Goal: Information Seeking & Learning: Understand process/instructions

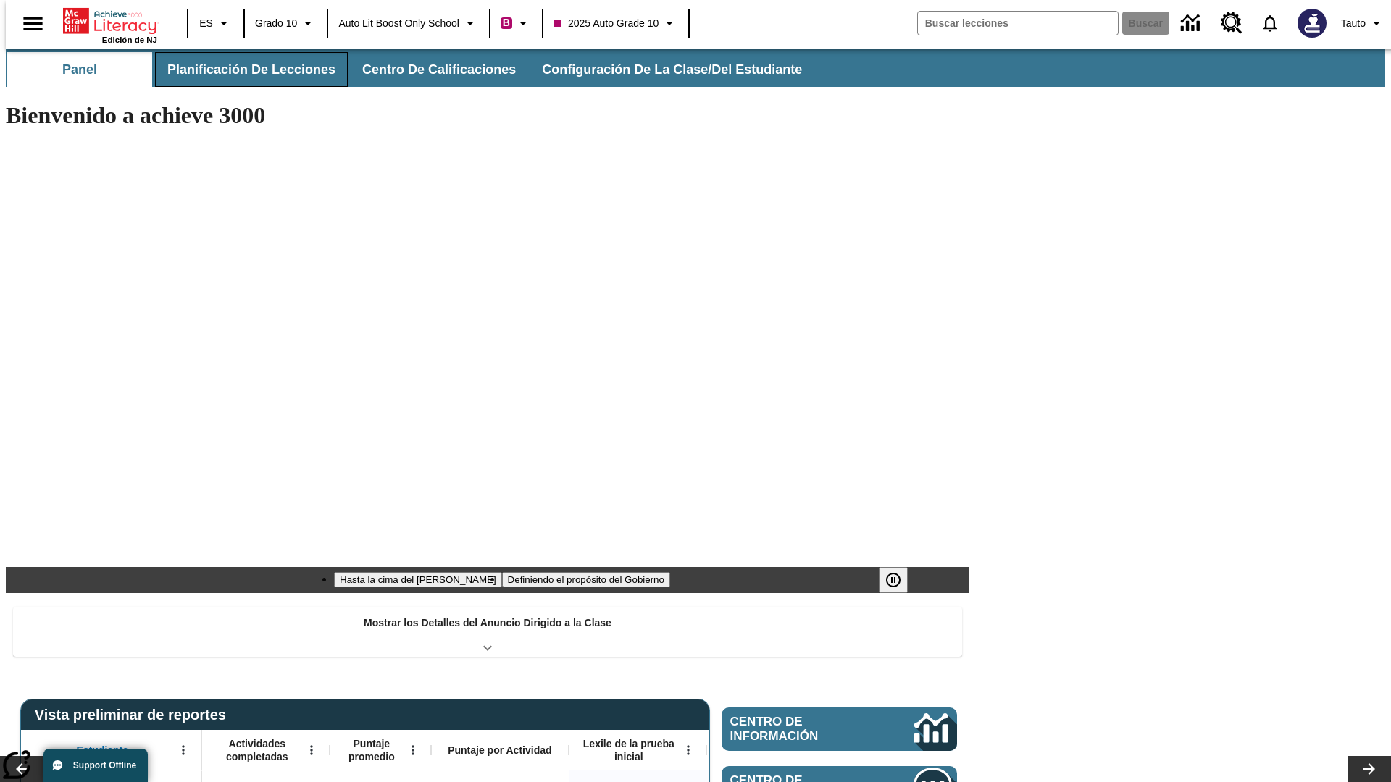
click at [243, 70] on button "Planificación de lecciones" at bounding box center [251, 69] width 193 height 35
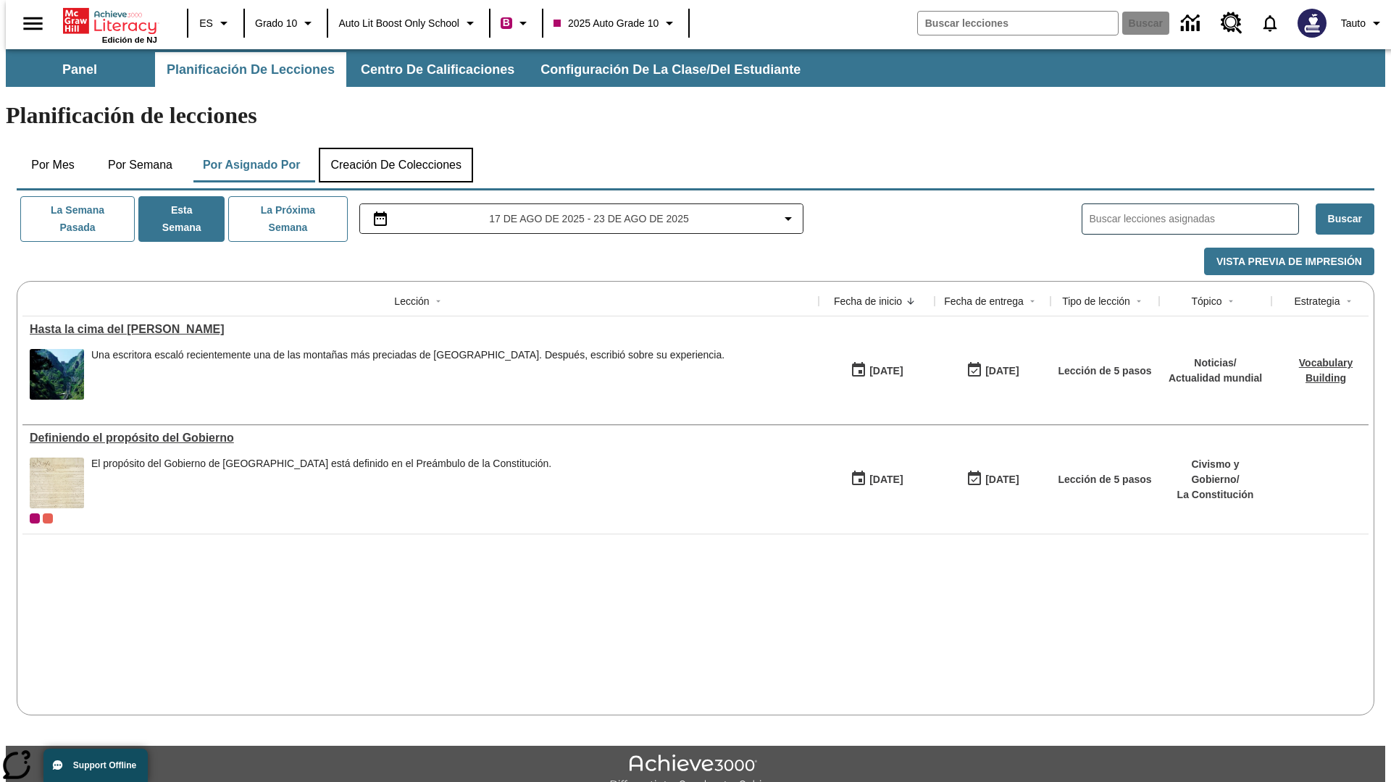
click at [396, 148] on button "Creación de colecciones" at bounding box center [396, 165] width 154 height 35
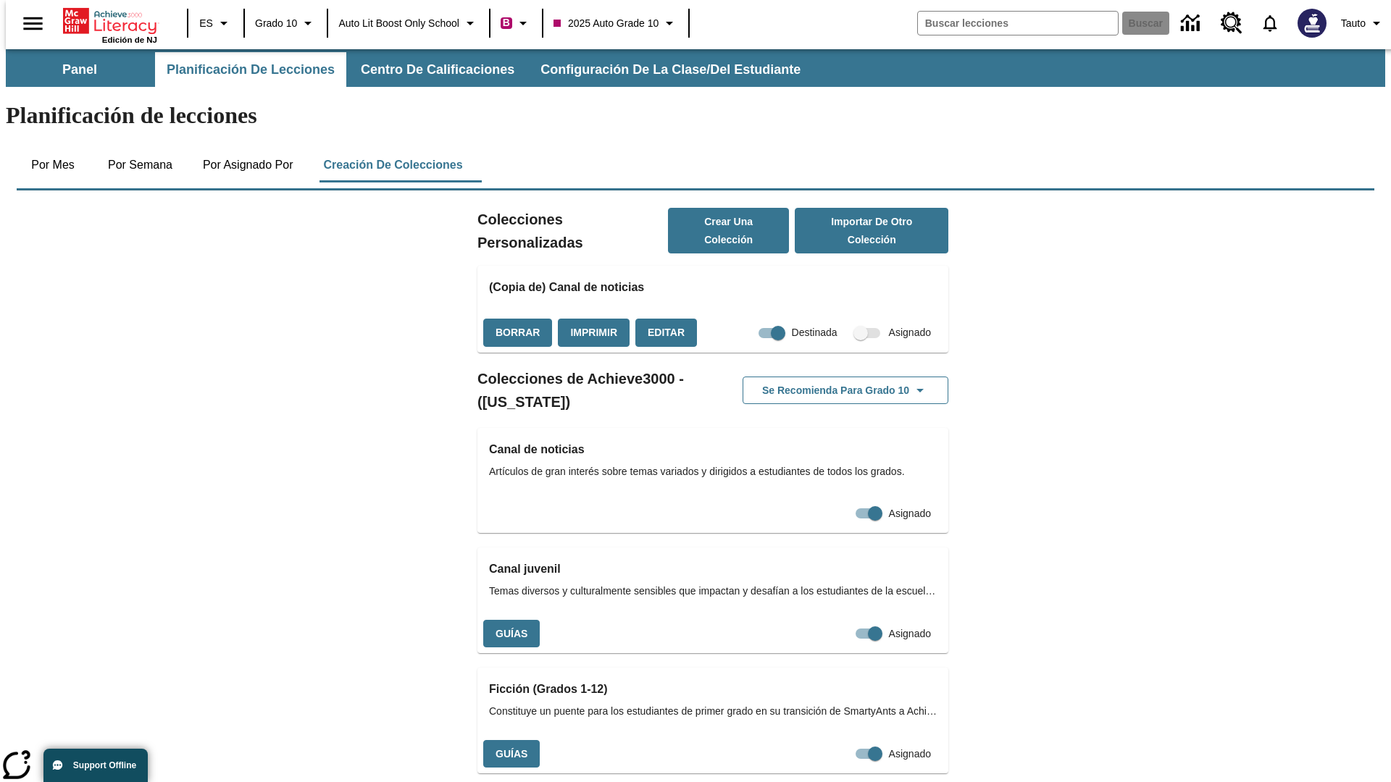
checkbox input "true"
